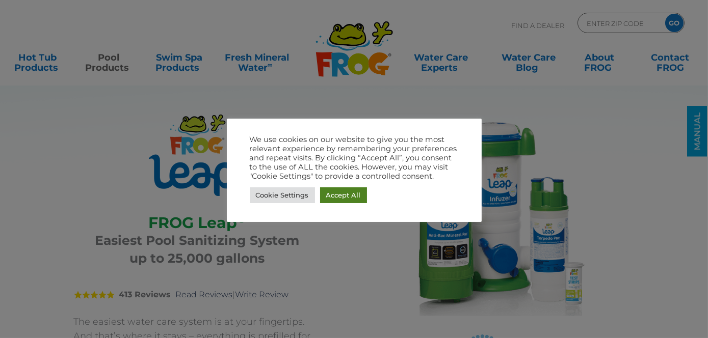
click at [327, 193] on link "Accept All" at bounding box center [343, 195] width 47 height 16
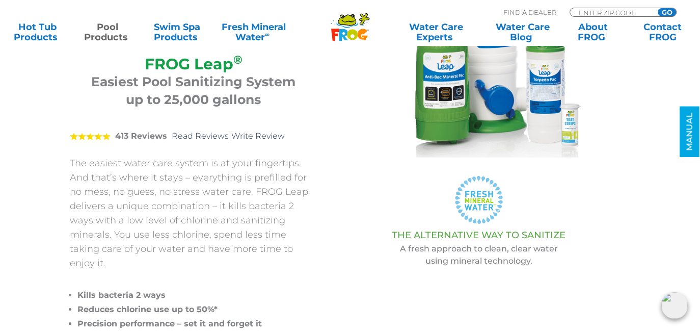
scroll to position [219, 0]
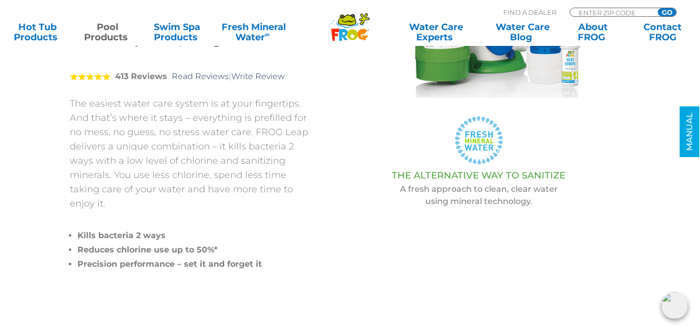
click at [666, 311] on img at bounding box center [674, 305] width 26 height 26
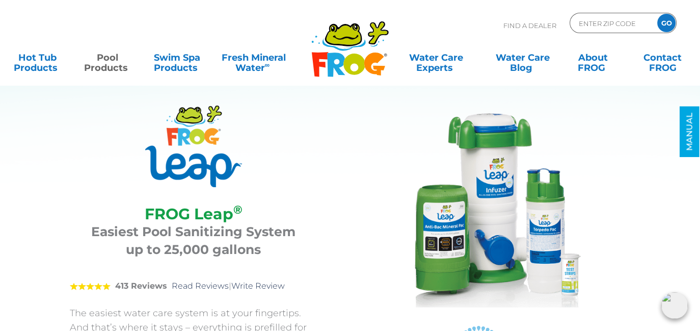
scroll to position [0, 0]
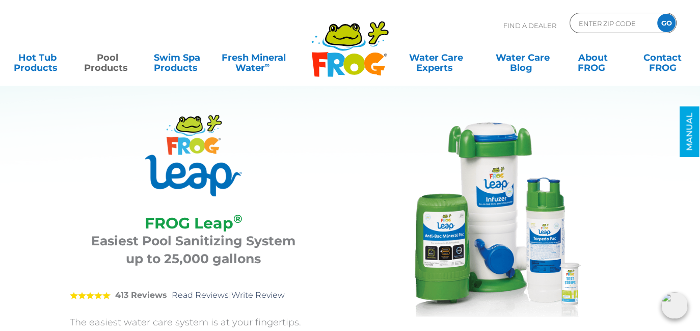
click at [380, 125] on img at bounding box center [479, 217] width 204 height 204
click at [314, 112] on div "FROG Leap ® FROG Leap ® Easiest Pool Sanitizing System up to 25,000 gallons 5 4…" at bounding box center [342, 305] width 596 height 482
click at [349, 42] on icon at bounding box center [344, 34] width 34 height 20
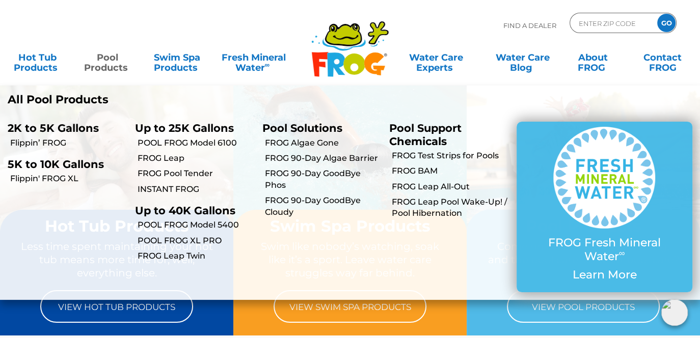
click at [94, 67] on link "Pool Products" at bounding box center [107, 57] width 55 height 20
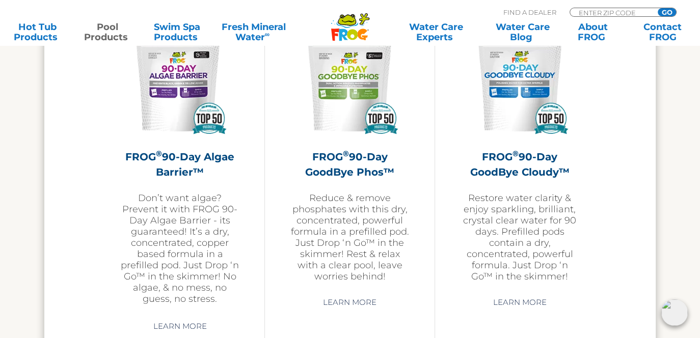
scroll to position [3214, 0]
